Goal: Navigation & Orientation: Find specific page/section

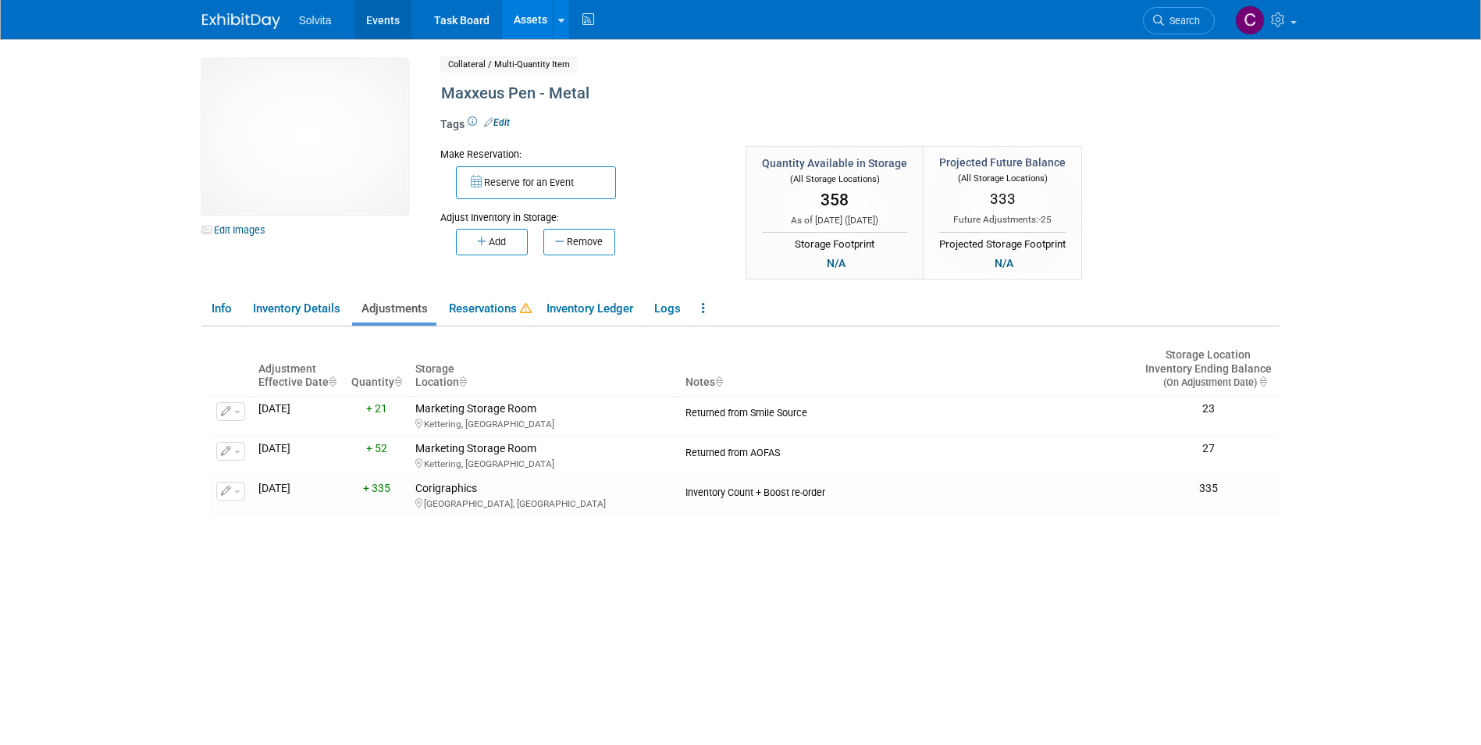
click at [375, 17] on link "Events" at bounding box center [382, 19] width 57 height 39
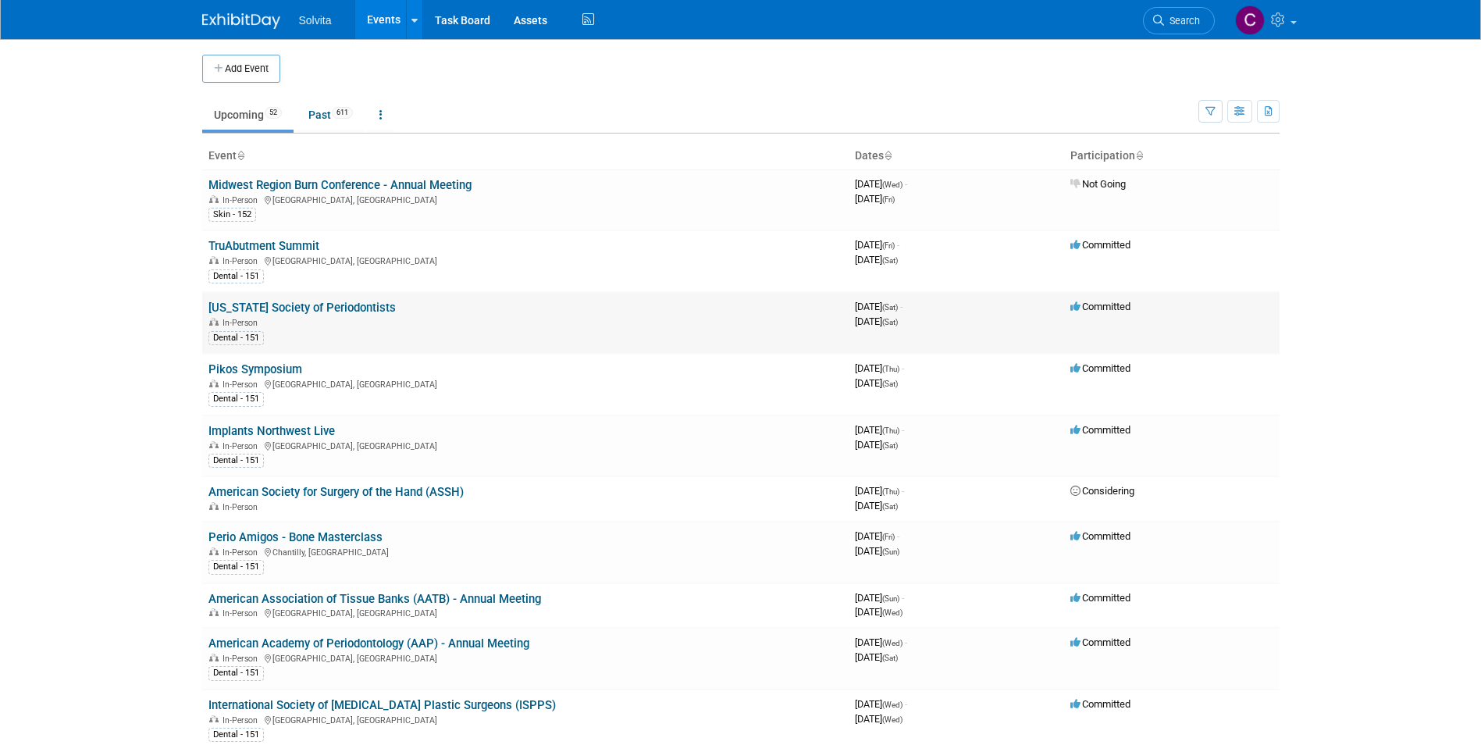
drag, startPoint x: 365, startPoint y: 318, endPoint x: 436, endPoint y: 347, distance: 76.0
click at [365, 318] on div "In-Person" at bounding box center [525, 321] width 634 height 12
click at [344, 307] on link "[US_STATE] Society of Periodontists" at bounding box center [301, 308] width 187 height 14
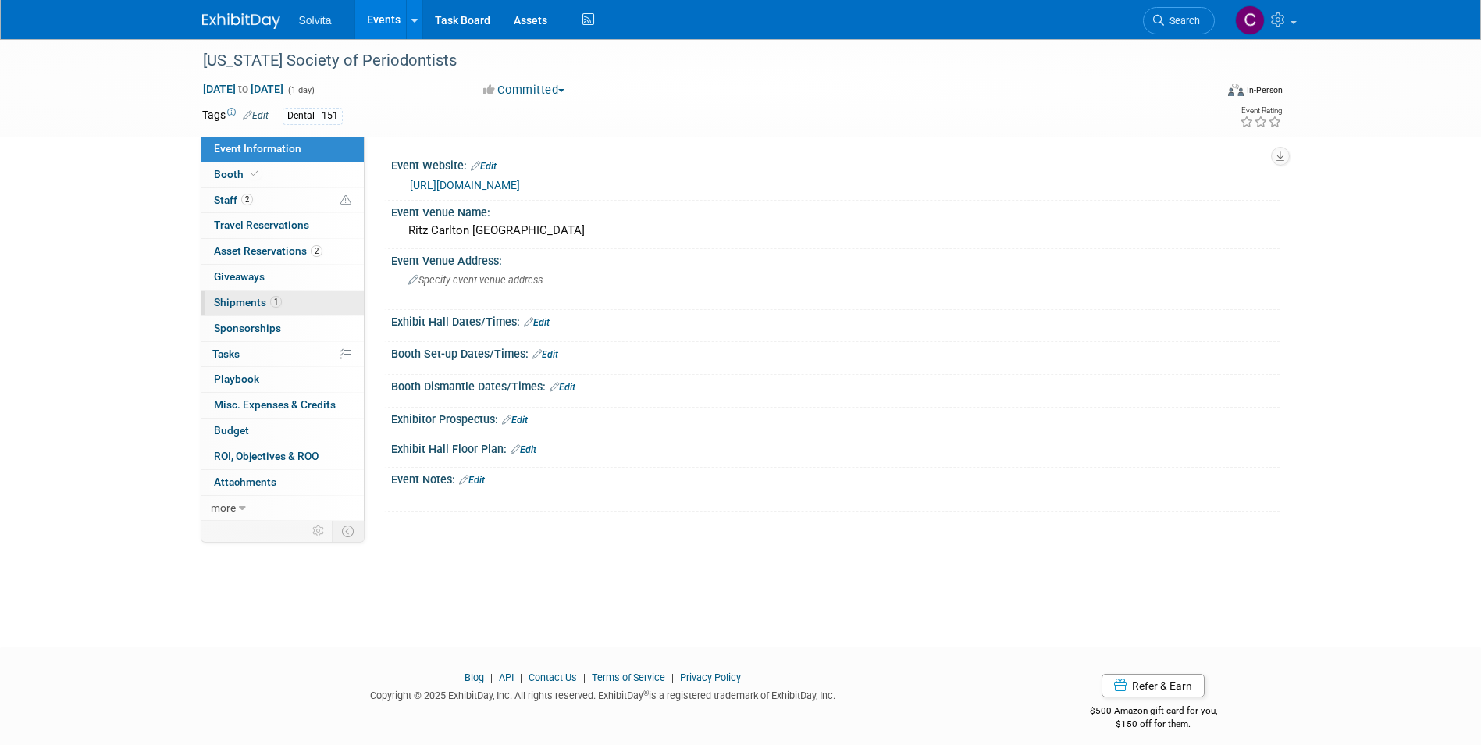
click at [247, 297] on span "Shipments 1" at bounding box center [248, 302] width 68 height 12
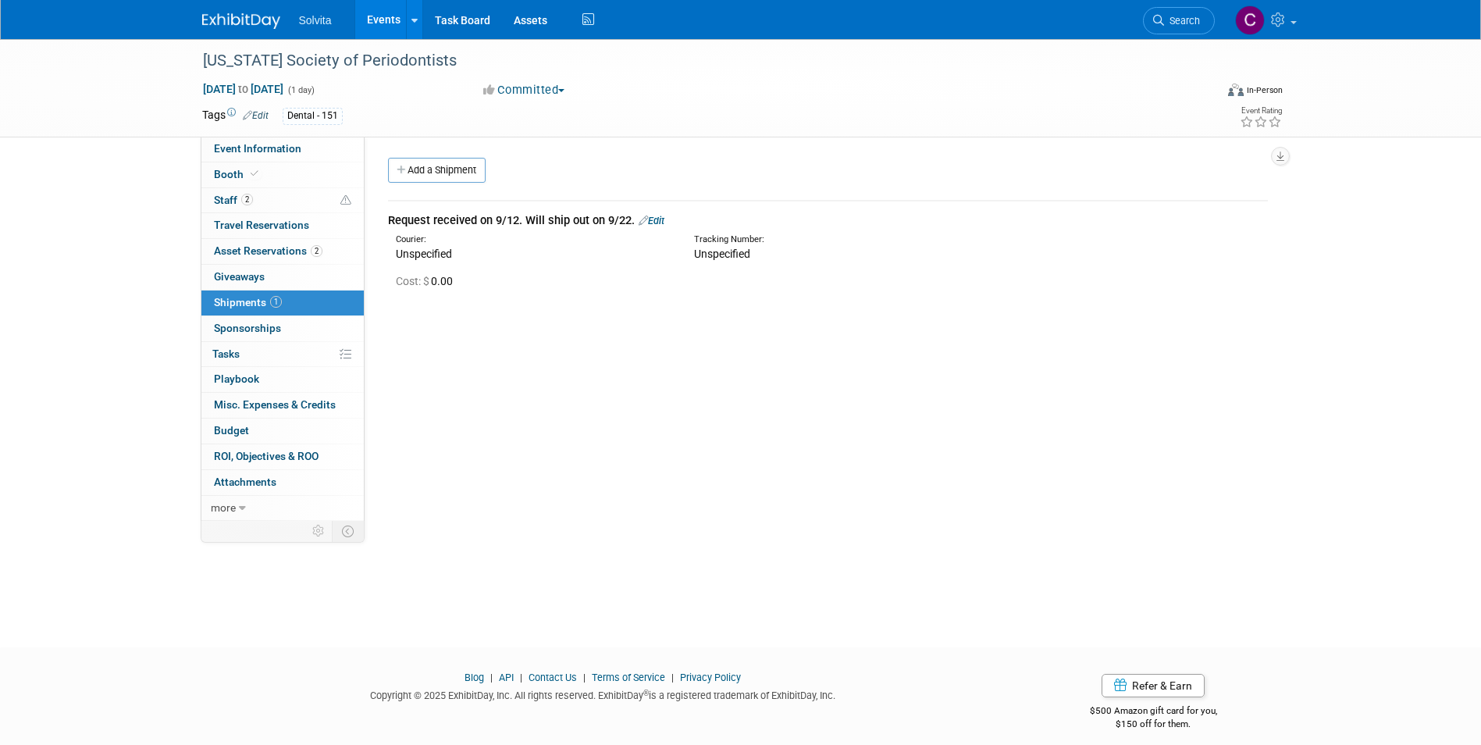
click at [778, 400] on div "Event Website: Edit https://www.illinoisperio.org/events-meetings Event Venue N…" at bounding box center [822, 329] width 915 height 384
click at [1354, 629] on body "Solvita Events Add Event Bulk Upload Events Shareable Event Boards Recently Vie…" at bounding box center [740, 372] width 1481 height 745
